Goal: Transaction & Acquisition: Purchase product/service

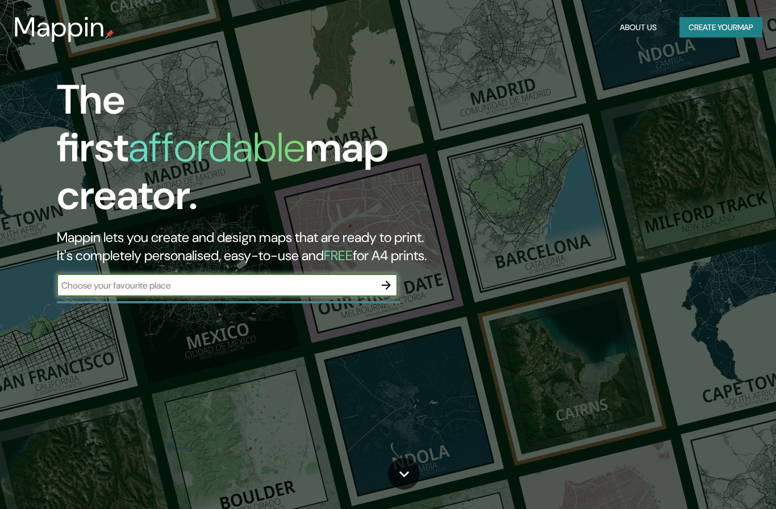
click at [292, 279] on input "text" at bounding box center [216, 285] width 318 height 13
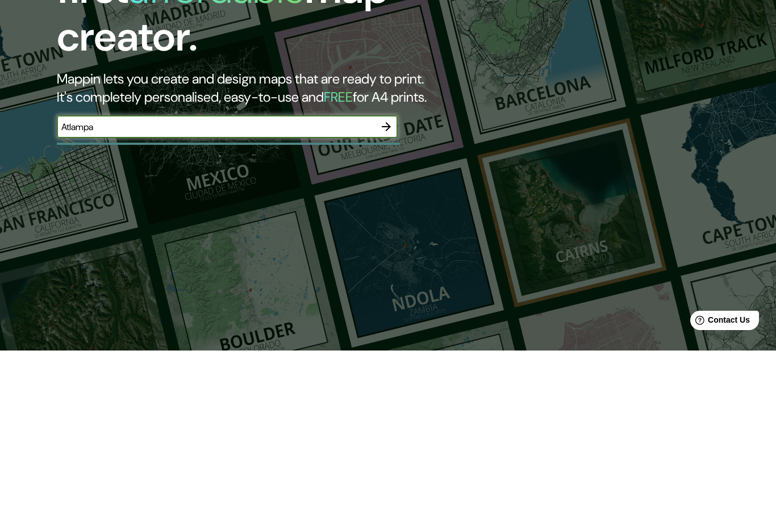
type input "Atlampa"
click at [389, 278] on icon "button" at bounding box center [386, 285] width 14 height 14
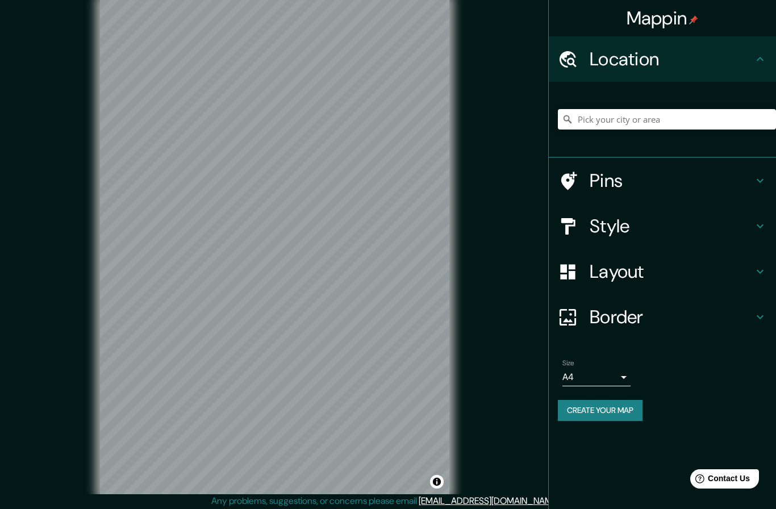
click at [689, 229] on h4 "Style" at bounding box center [671, 226] width 164 height 23
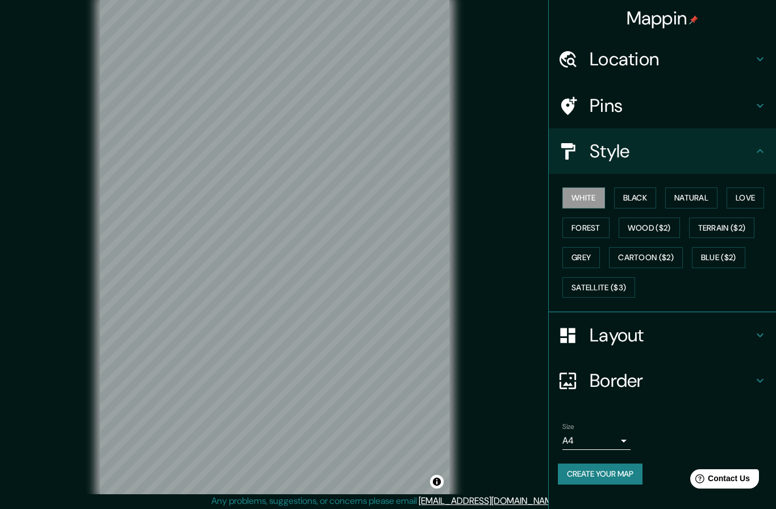
click at [703, 196] on button "Natural" at bounding box center [691, 197] width 52 height 21
click at [695, 193] on button "Natural" at bounding box center [691, 197] width 52 height 21
click at [581, 255] on button "Grey" at bounding box center [580, 257] width 37 height 21
click at [586, 196] on button "White" at bounding box center [583, 197] width 43 height 21
click at [694, 333] on h4 "Layout" at bounding box center [671, 335] width 164 height 23
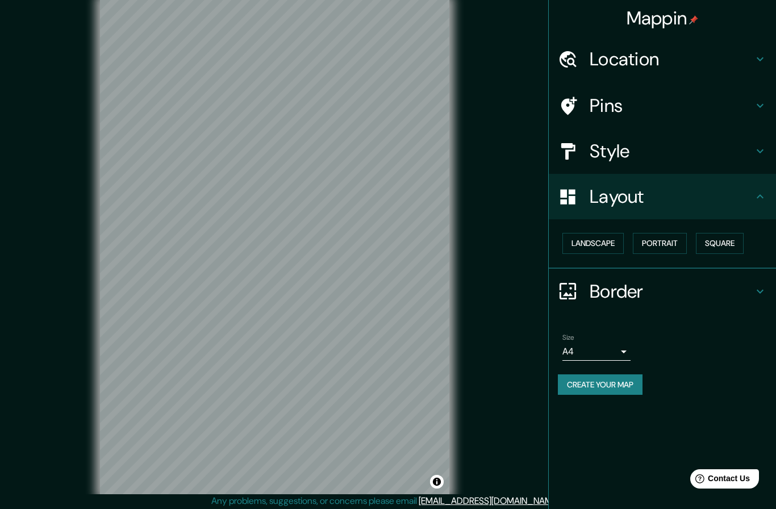
click at [608, 250] on button "Landscape" at bounding box center [592, 243] width 61 height 21
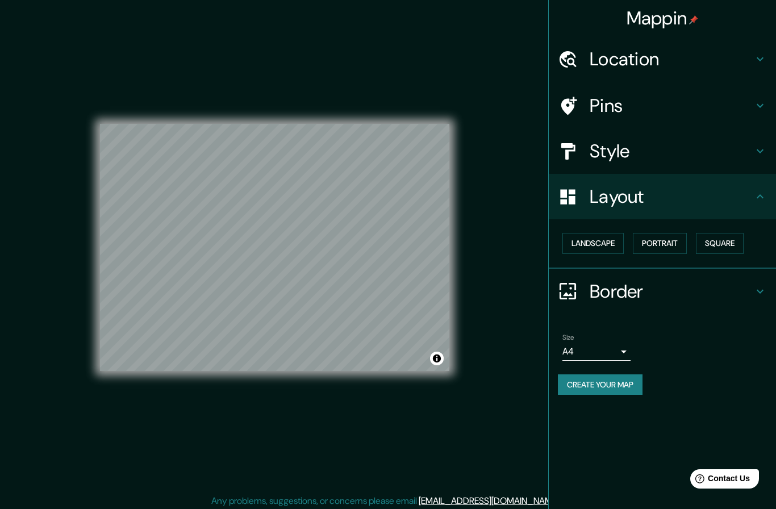
click at [601, 244] on button "Landscape" at bounding box center [592, 243] width 61 height 21
click at [670, 240] on button "Portrait" at bounding box center [659, 243] width 54 height 21
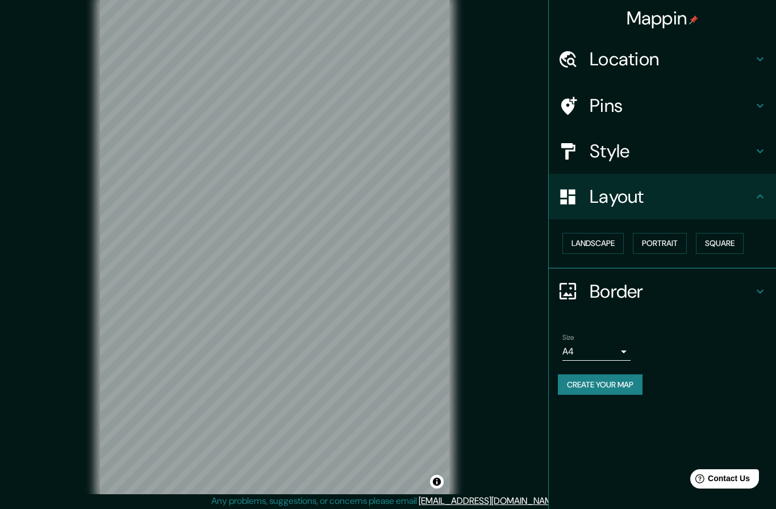
click at [728, 240] on button "Square" at bounding box center [719, 243] width 48 height 21
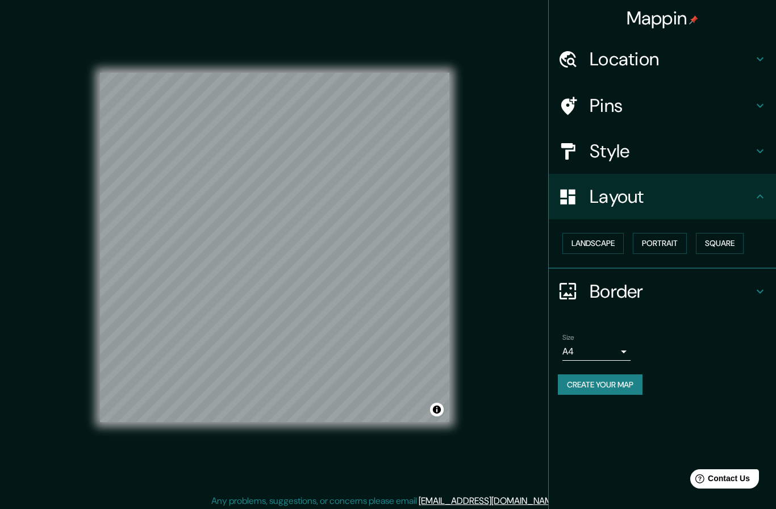
click at [665, 243] on button "Portrait" at bounding box center [659, 243] width 54 height 21
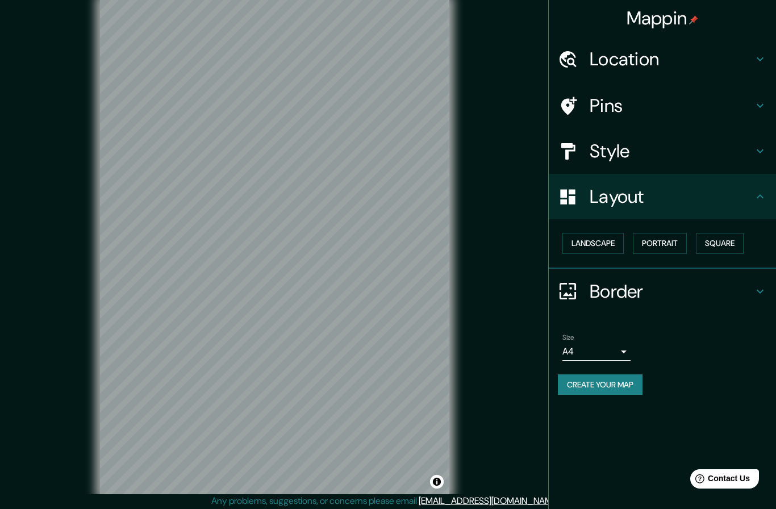
click at [601, 249] on button "Landscape" at bounding box center [592, 243] width 61 height 21
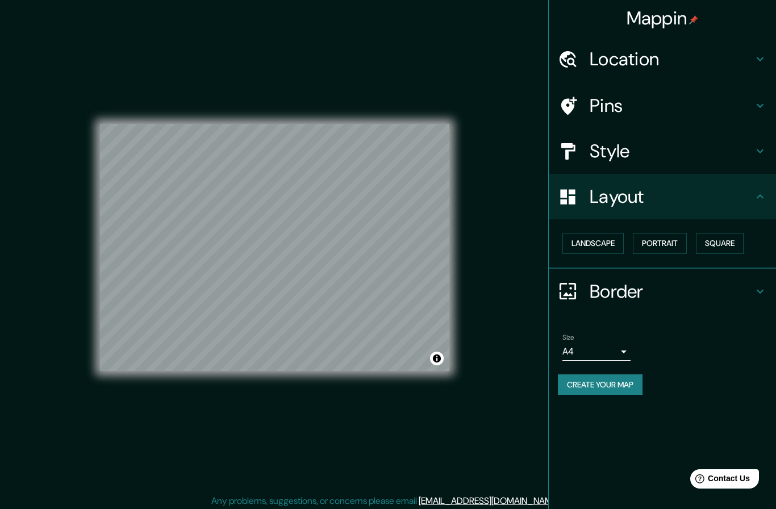
click at [657, 249] on button "Portrait" at bounding box center [659, 243] width 54 height 21
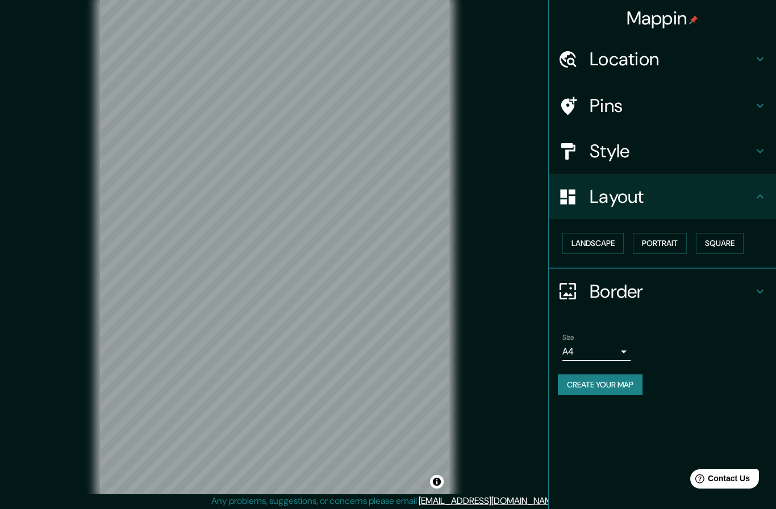
click at [635, 295] on h4 "Border" at bounding box center [671, 291] width 164 height 23
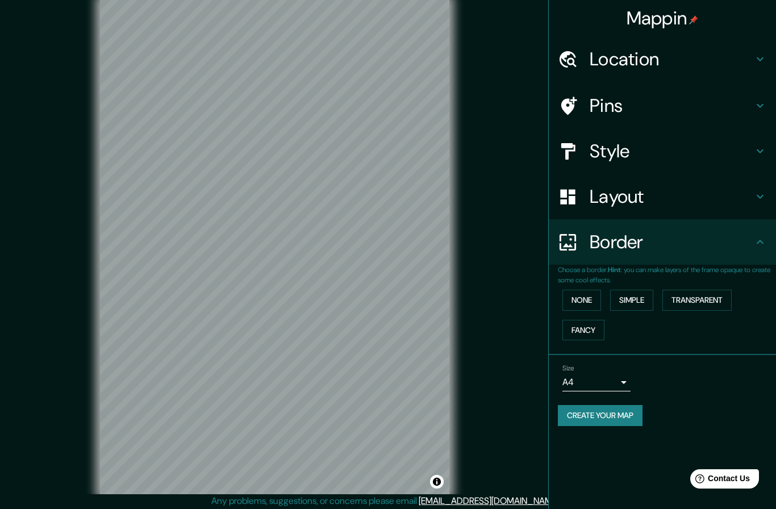
click at [688, 161] on div "Style" at bounding box center [661, 150] width 227 height 45
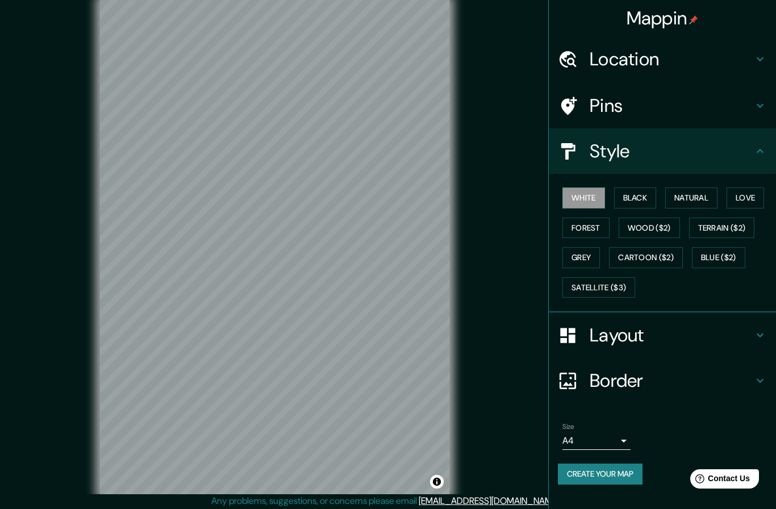
click at [622, 287] on button "Satellite ($3)" at bounding box center [598, 287] width 73 height 21
click at [590, 199] on button "White" at bounding box center [583, 197] width 43 height 21
click at [716, 103] on h4 "Pins" at bounding box center [671, 105] width 164 height 23
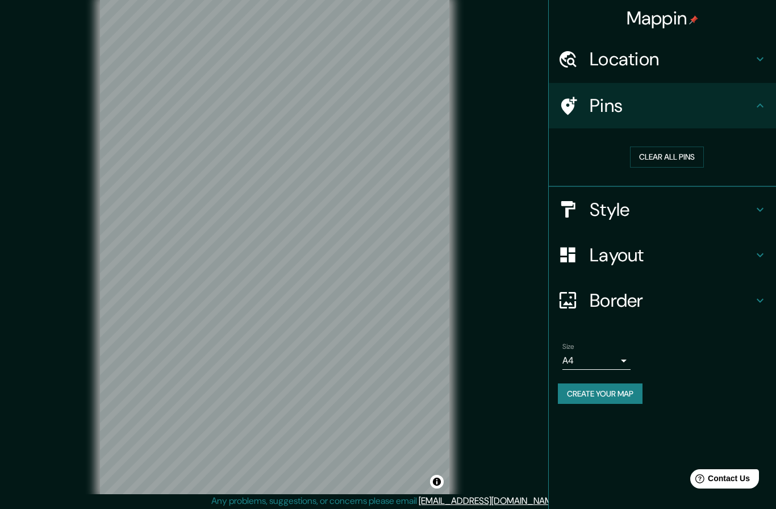
click at [621, 358] on body "Mappin Location Pins Clear all pins Style Layout Border Choose a border. Hint :…" at bounding box center [388, 254] width 776 height 509
click at [691, 368] on div at bounding box center [388, 254] width 776 height 509
click at [623, 393] on button "Create your map" at bounding box center [600, 393] width 85 height 21
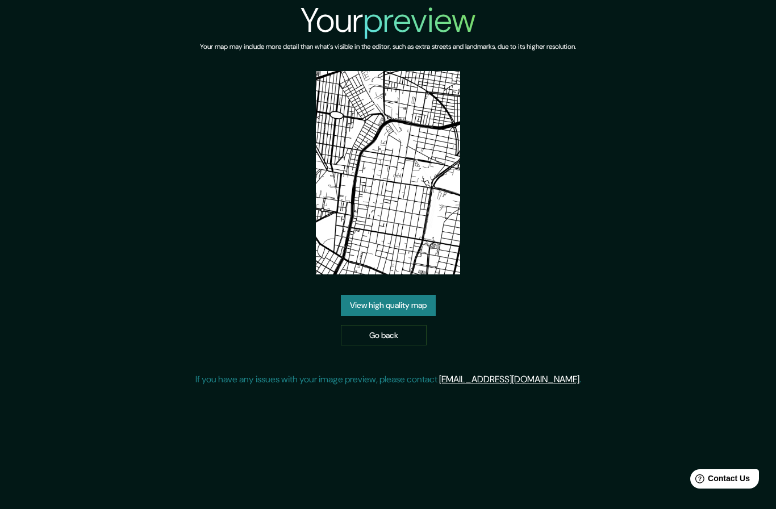
click at [409, 316] on link "View high quality map" at bounding box center [388, 305] width 95 height 21
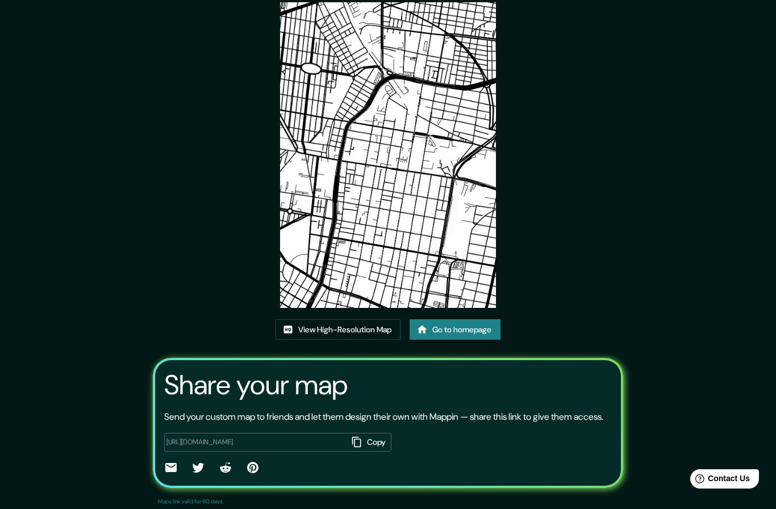
scroll to position [91, 0]
